Goal: Browse casually: Explore the website without a specific task or goal

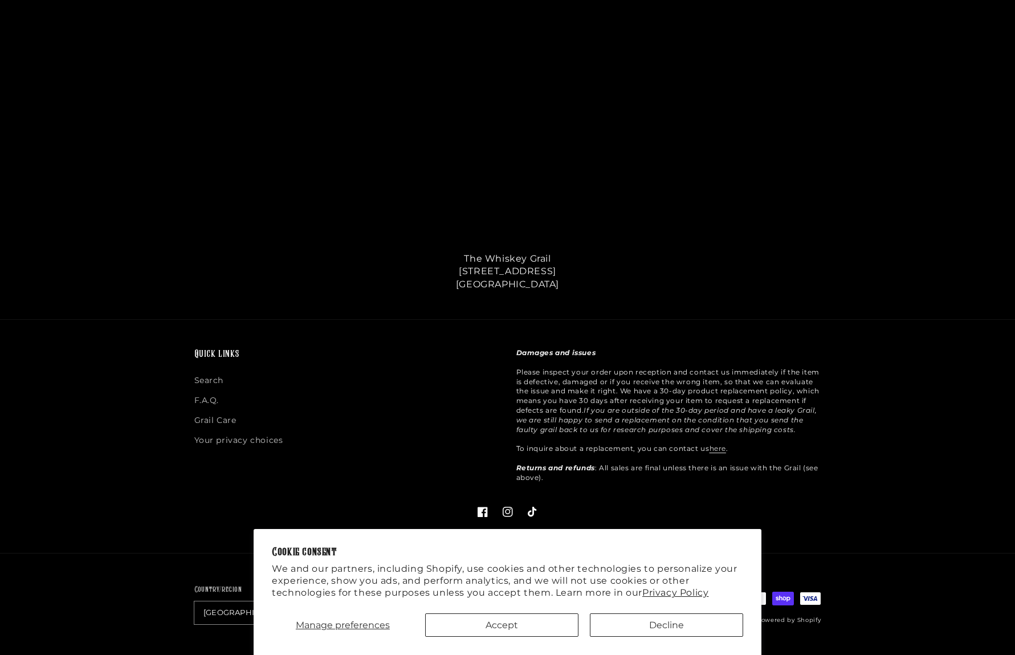
scroll to position [474, 0]
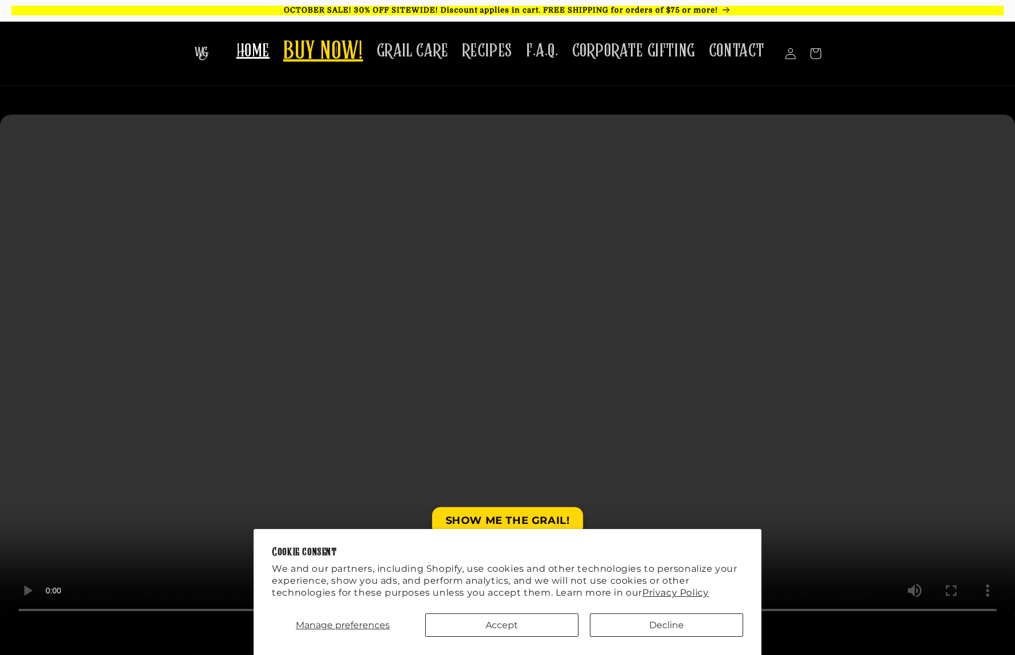
click at [321, 59] on span "BUY NOW!" at bounding box center [323, 51] width 80 height 31
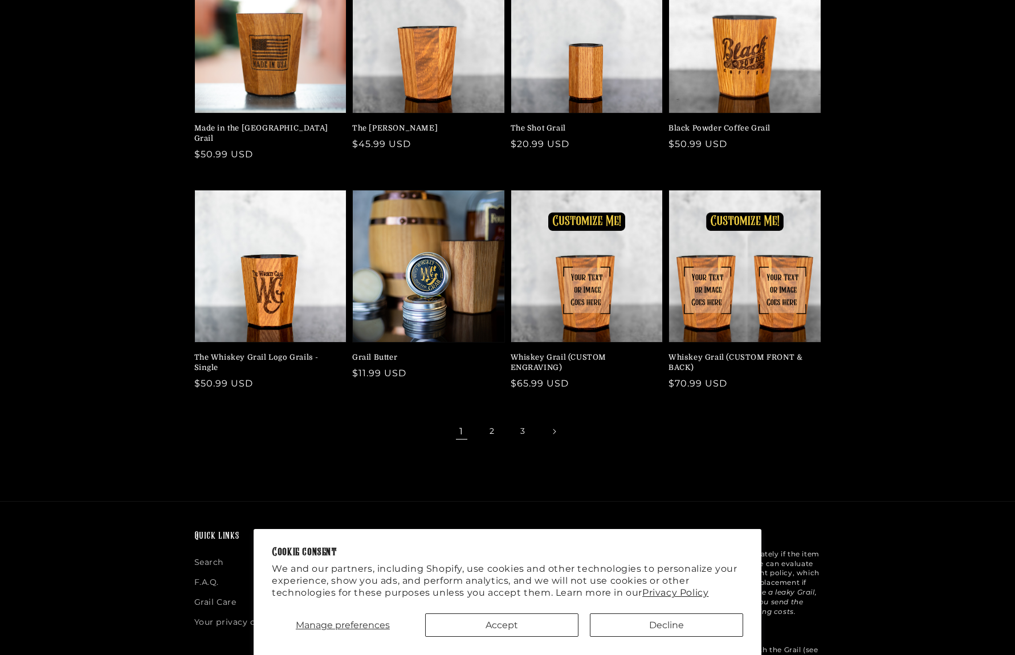
scroll to position [186, 0]
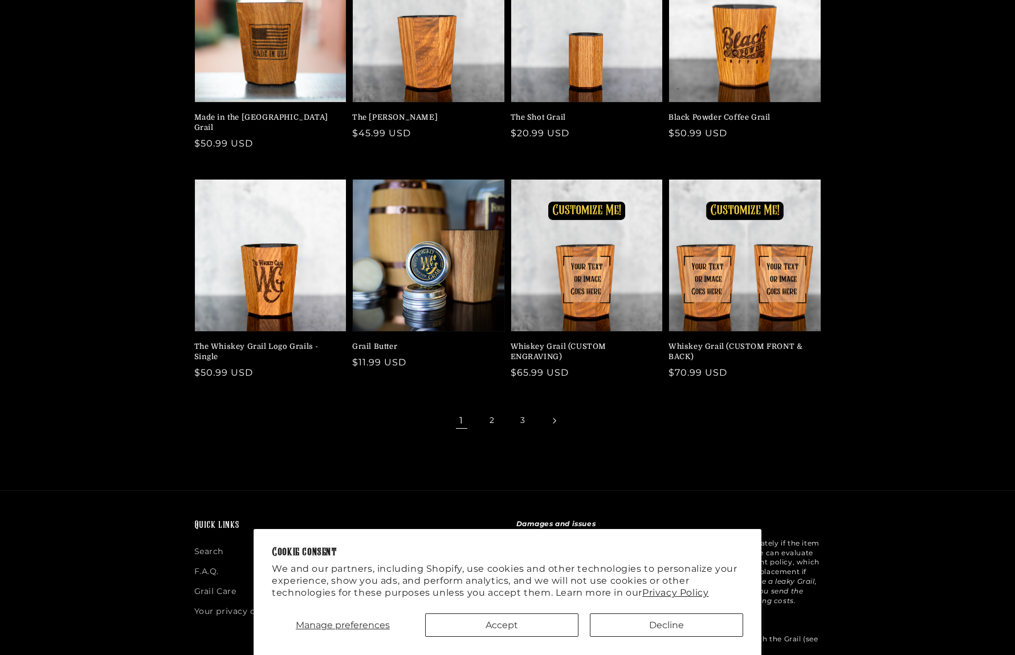
click at [547, 414] on link "Next page" at bounding box center [554, 420] width 25 height 25
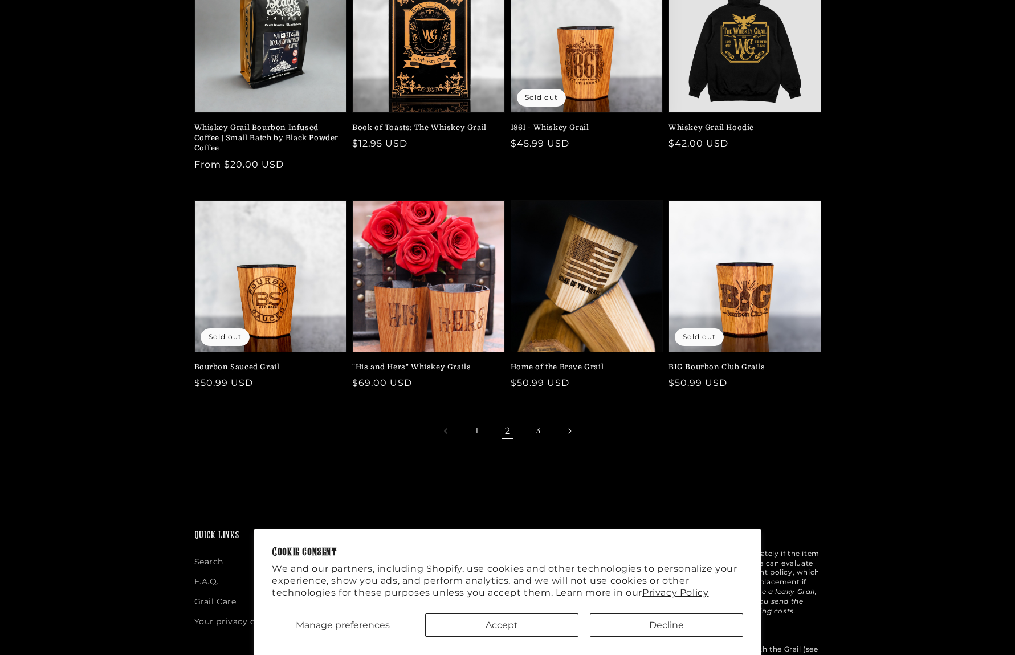
scroll to position [291, 0]
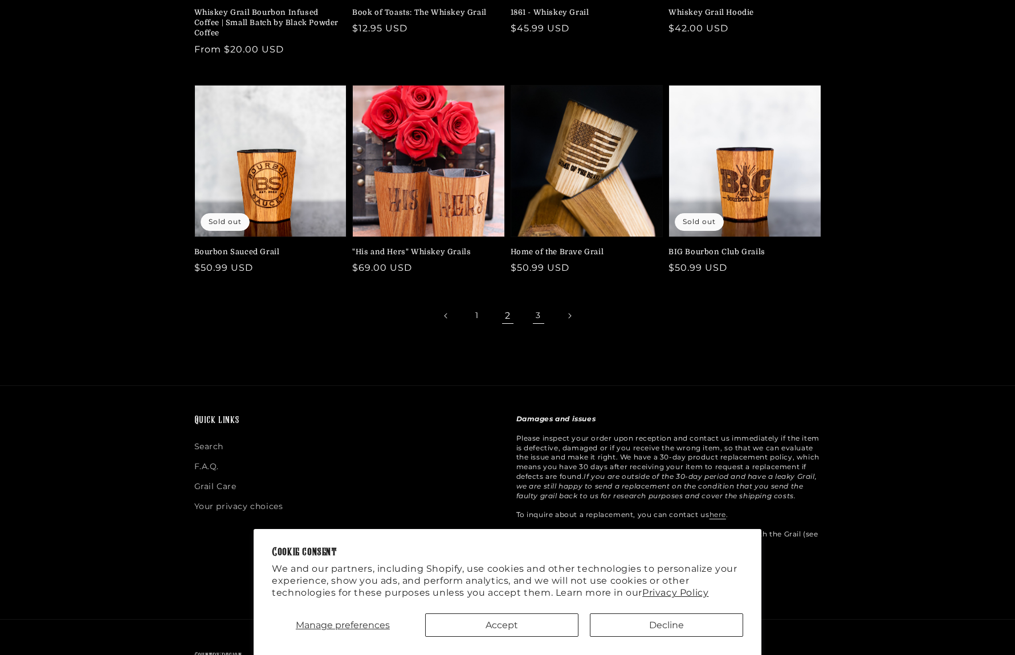
click at [534, 316] on link "3" at bounding box center [538, 315] width 25 height 25
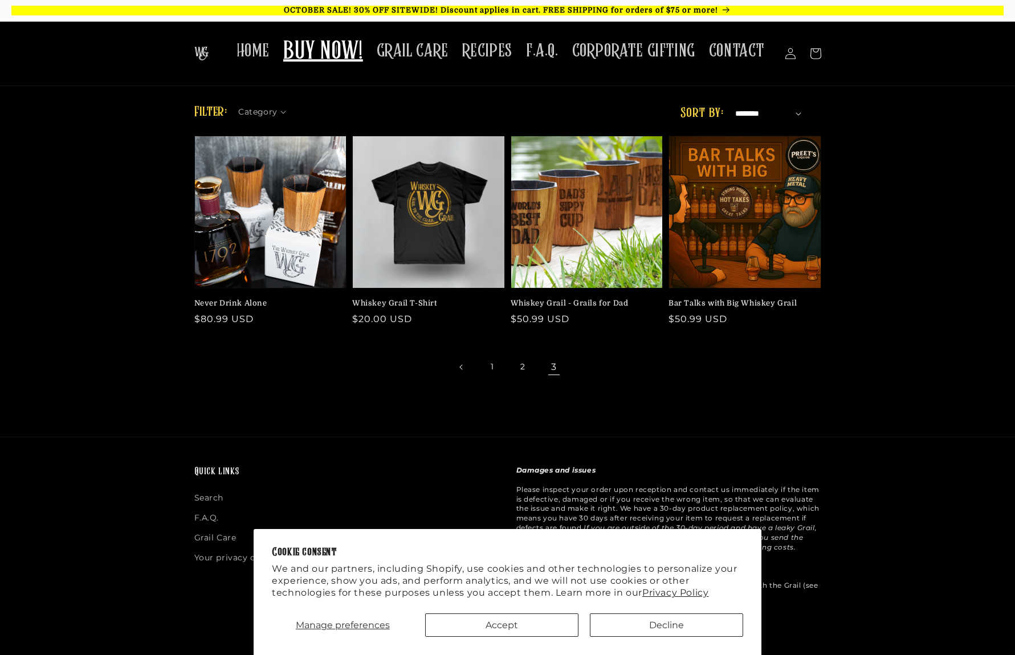
click at [775, 114] on select "**********" at bounding box center [768, 113] width 67 height 13
click at [267, 54] on span "HOME" at bounding box center [253, 51] width 33 height 22
